Goal: Check status: Check status

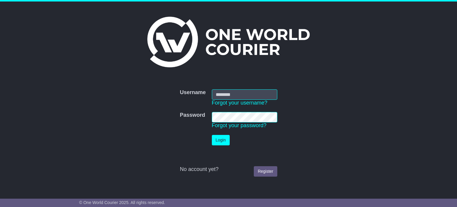
drag, startPoint x: 0, startPoint y: 0, endPoint x: 226, endPoint y: 92, distance: 244.5
click at [226, 92] on input "Username" at bounding box center [245, 94] width 66 height 10
type input "**********"
click at [212, 135] on button "Login" at bounding box center [221, 140] width 18 height 10
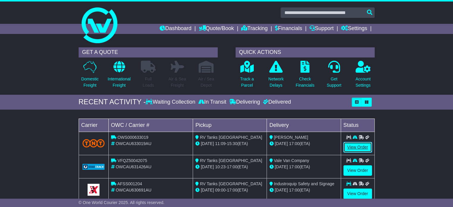
click at [352, 146] on link "View Order" at bounding box center [357, 147] width 29 height 10
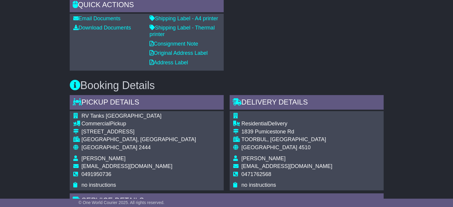
scroll to position [328, 0]
